Goal: Information Seeking & Learning: Learn about a topic

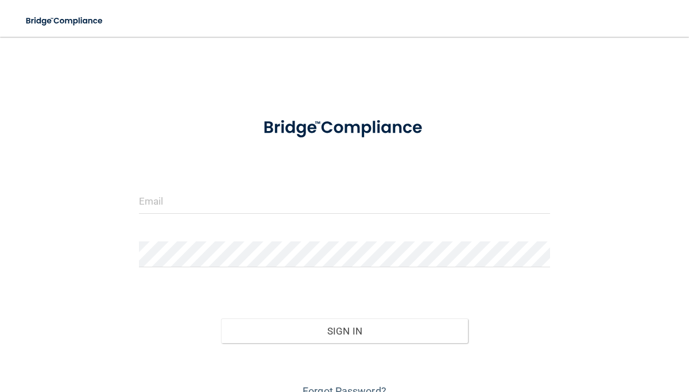
click at [219, 222] on div at bounding box center [344, 205] width 429 height 34
click at [203, 188] on input "email" at bounding box center [345, 201] width 412 height 26
type input "[PERSON_NAME][EMAIL_ADDRESS][DOMAIN_NAME]"
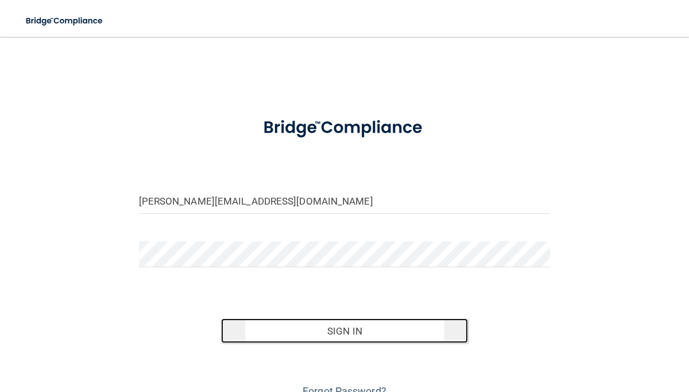
click at [316, 332] on button "Sign In" at bounding box center [344, 330] width 247 height 25
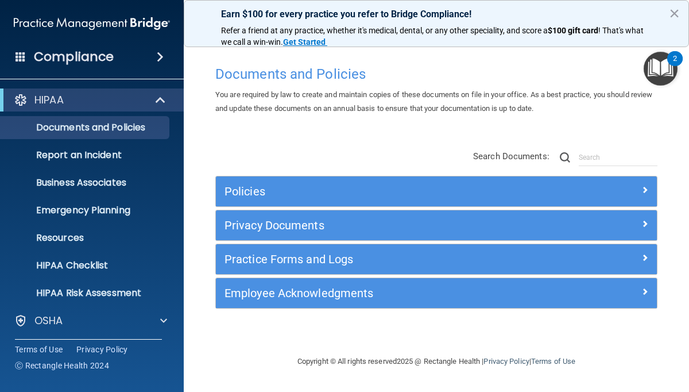
click at [107, 92] on div "HIPAA" at bounding box center [92, 99] width 184 height 23
click at [164, 99] on span at bounding box center [162, 100] width 10 height 14
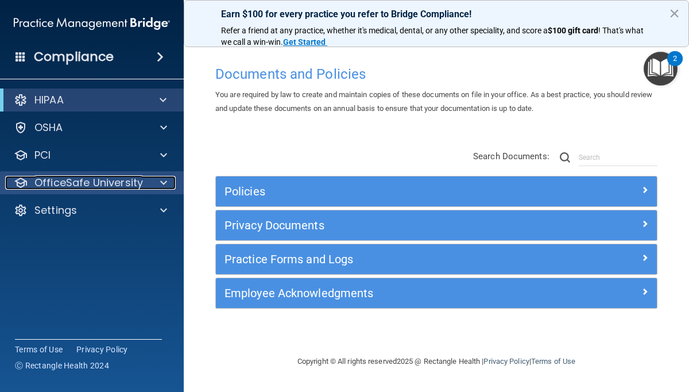
click at [110, 180] on p "OfficeSafe University" at bounding box center [88, 183] width 109 height 14
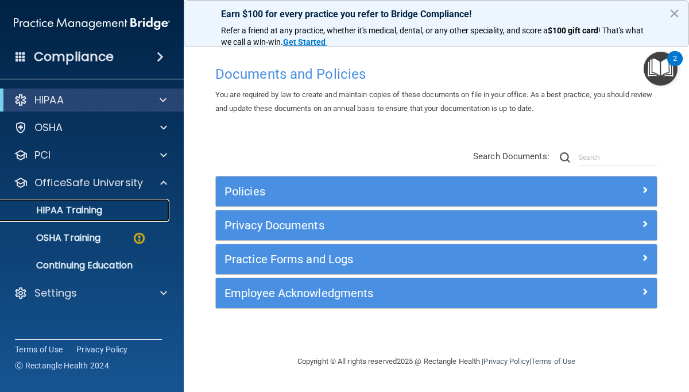
click at [96, 216] on link "HIPAA Training" at bounding box center [79, 210] width 181 height 23
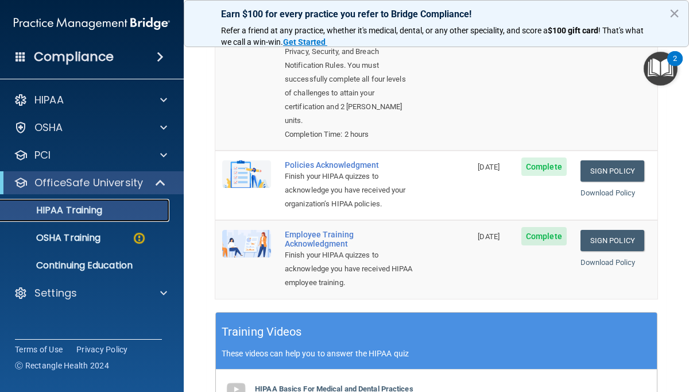
scroll to position [223, 0]
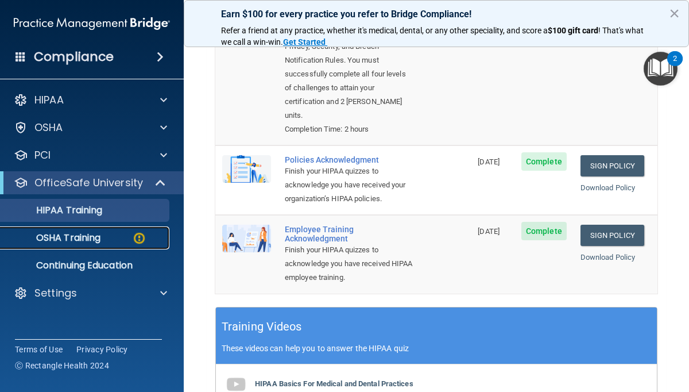
click at [102, 241] on div "OSHA Training" at bounding box center [85, 237] width 157 height 11
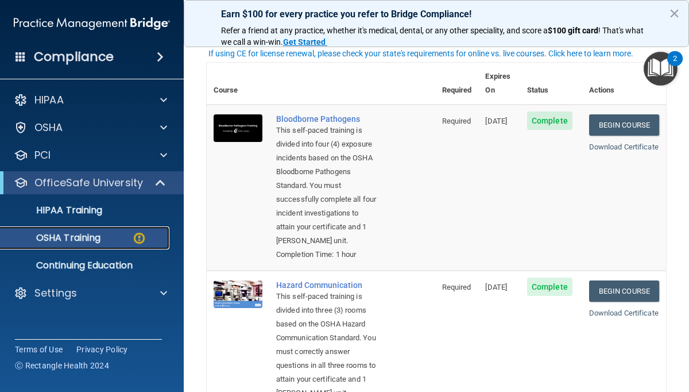
scroll to position [69, 0]
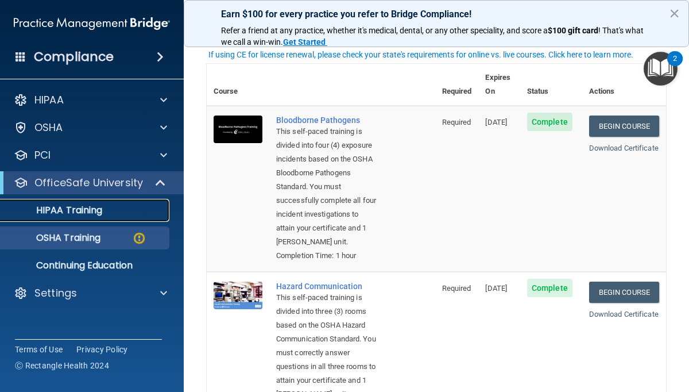
click at [56, 214] on p "HIPAA Training" at bounding box center [54, 209] width 95 height 11
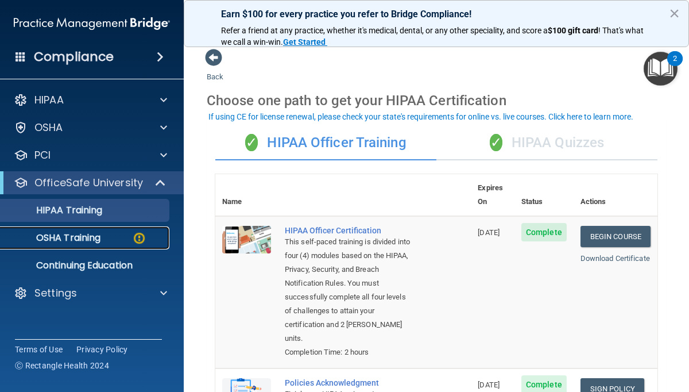
click at [100, 244] on link "OSHA Training" at bounding box center [79, 237] width 181 height 23
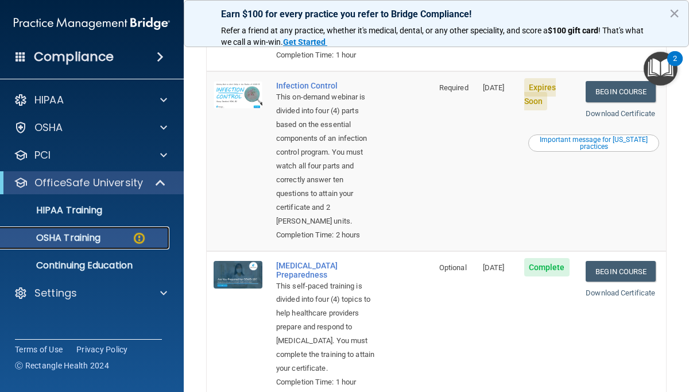
scroll to position [448, 0]
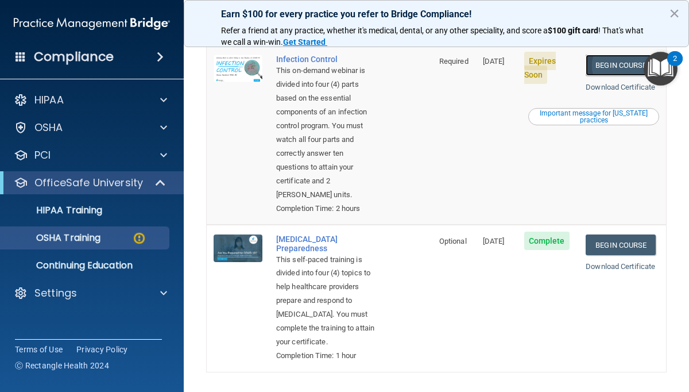
click at [604, 76] on link "Begin Course" at bounding box center [621, 65] width 70 height 21
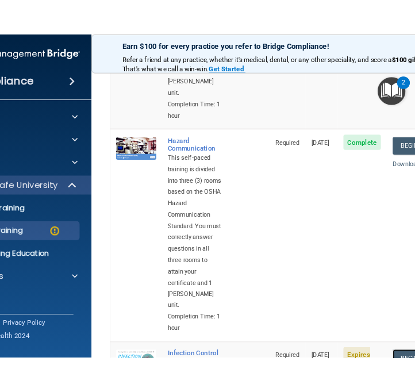
scroll to position [347, 0]
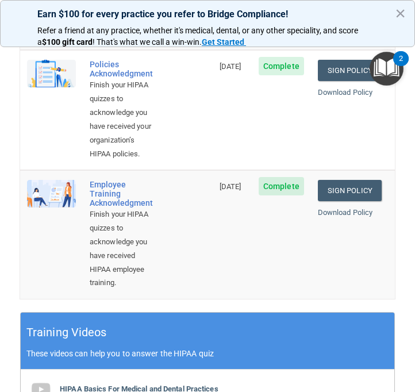
scroll to position [458, 0]
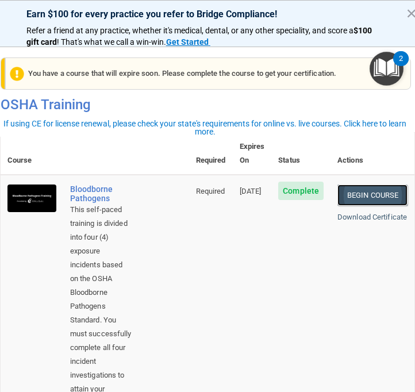
click at [378, 184] on link "Begin Course" at bounding box center [372, 194] width 70 height 21
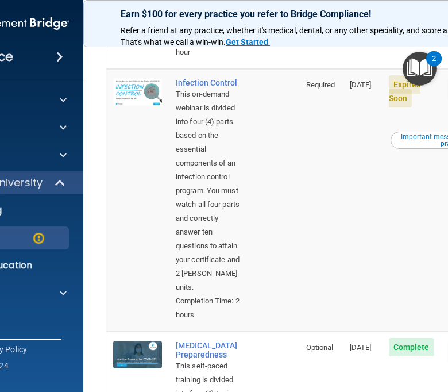
scroll to position [647, 0]
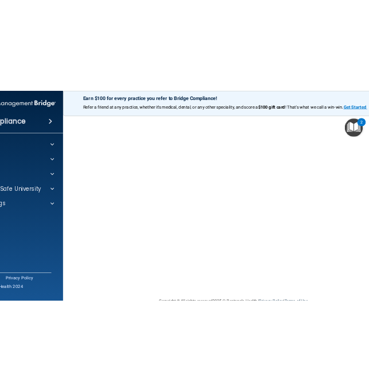
scroll to position [100, 0]
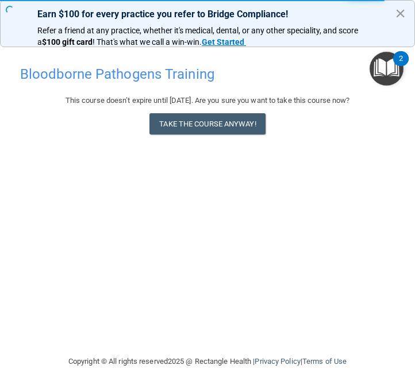
click at [398, 14] on button "×" at bounding box center [400, 13] width 11 height 18
